Goal: Task Accomplishment & Management: Complete application form

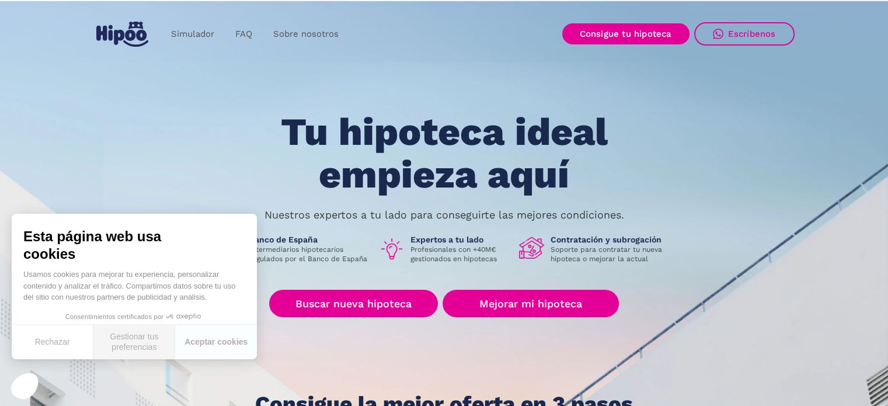
click at [131, 348] on button "Gestionar tus preferencias" at bounding box center [134, 341] width 82 height 34
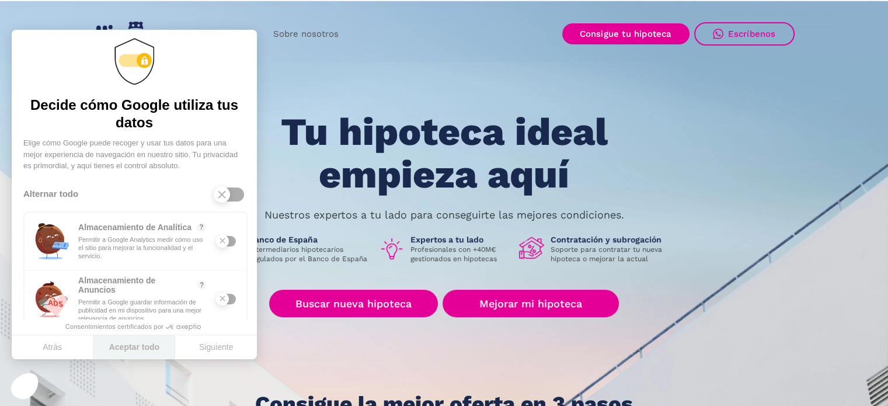
click at [131, 348] on button "Aceptar todo" at bounding box center [134, 347] width 82 height 25
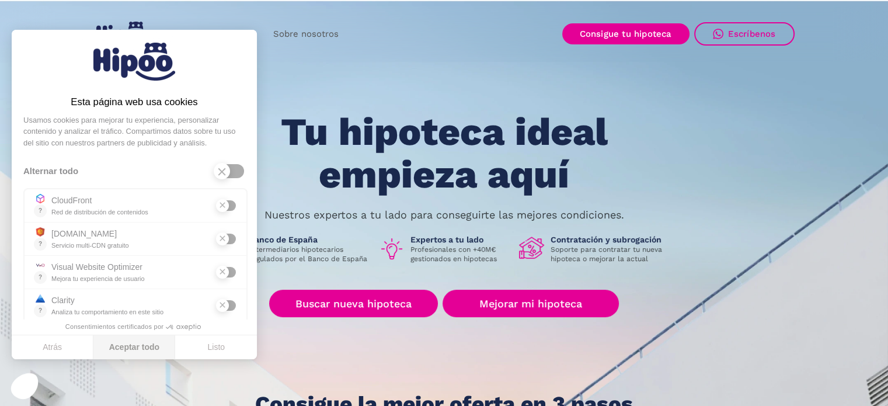
click at [132, 344] on button "Aceptar todo" at bounding box center [134, 347] width 82 height 25
click at [217, 347] on button "Listo" at bounding box center [216, 347] width 82 height 25
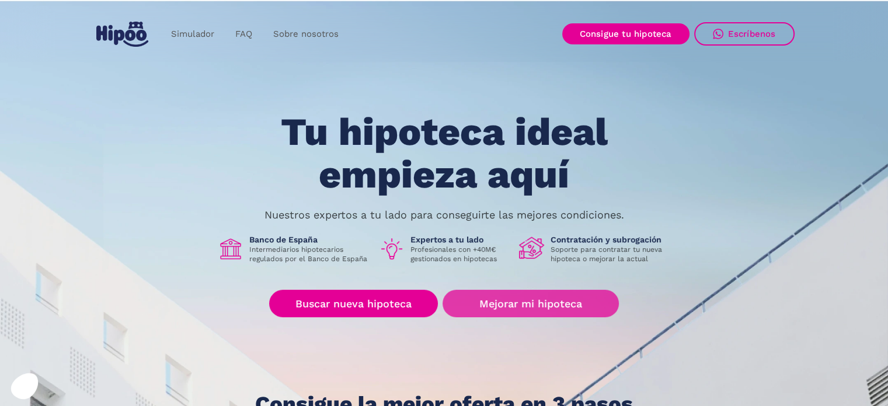
click at [491, 310] on link "Mejorar mi hipoteca" at bounding box center [530, 302] width 176 height 27
